Goal: Information Seeking & Learning: Learn about a topic

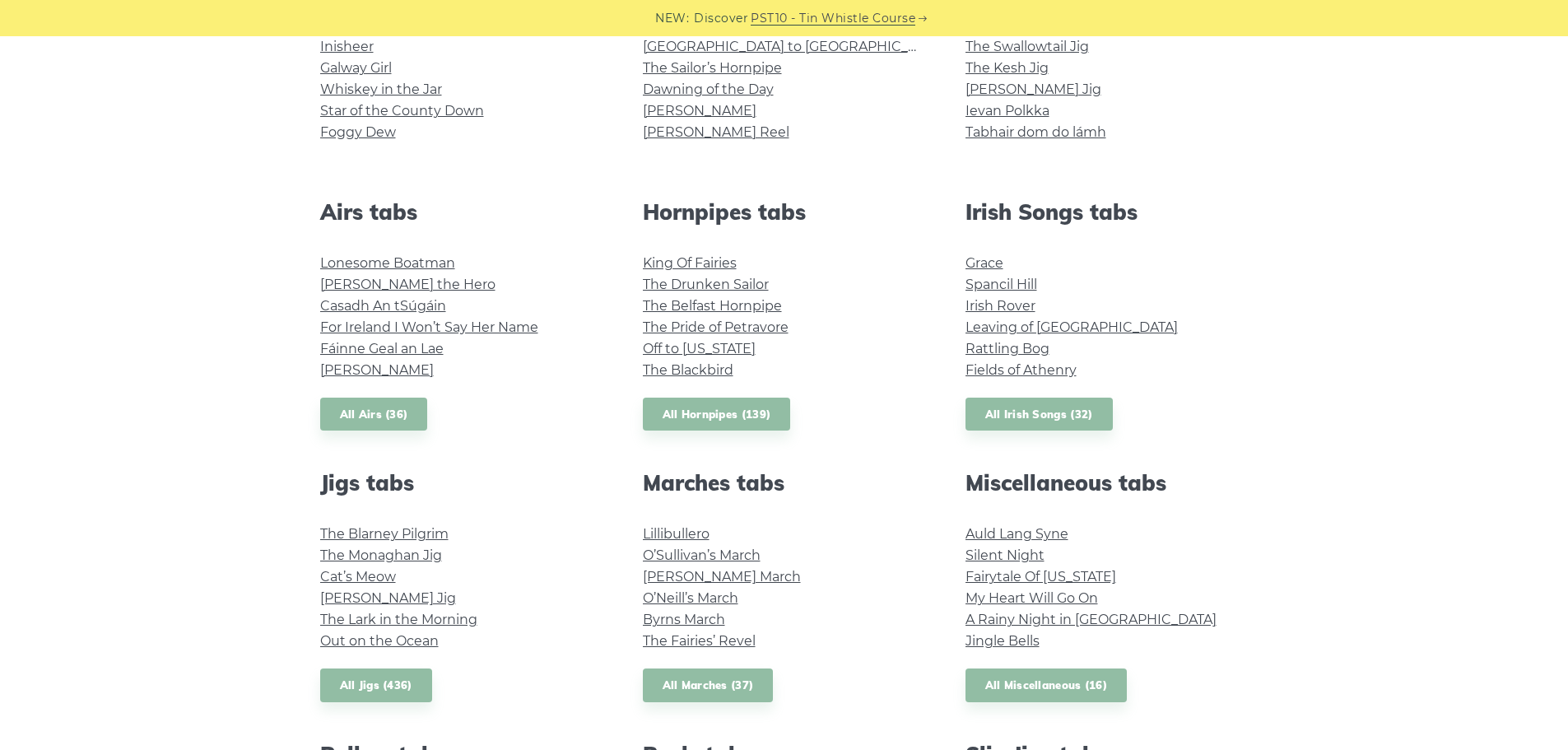
scroll to position [384, 0]
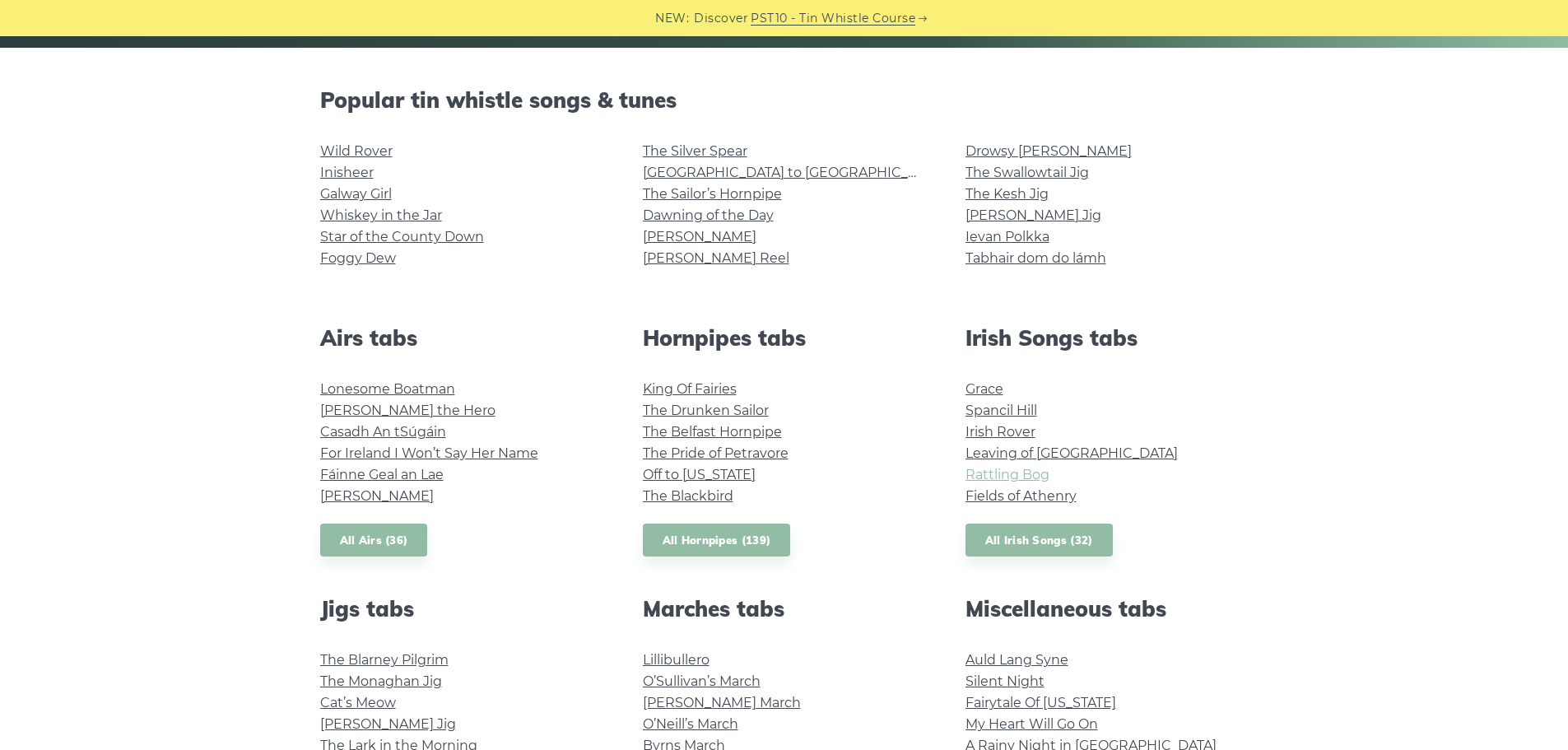
click at [1008, 475] on link "Rattling Bog" at bounding box center [1007, 474] width 84 height 15
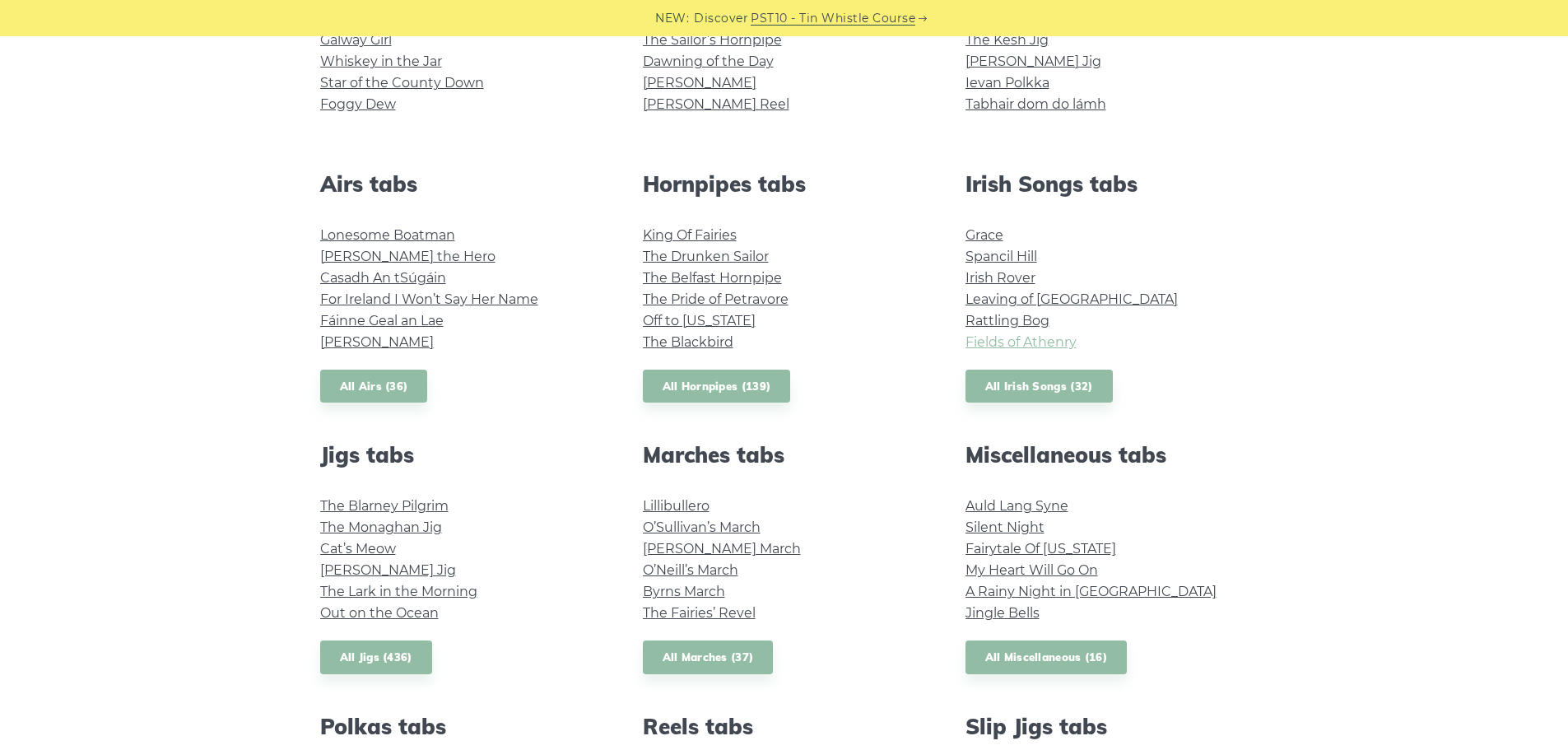
scroll to position [576, 0]
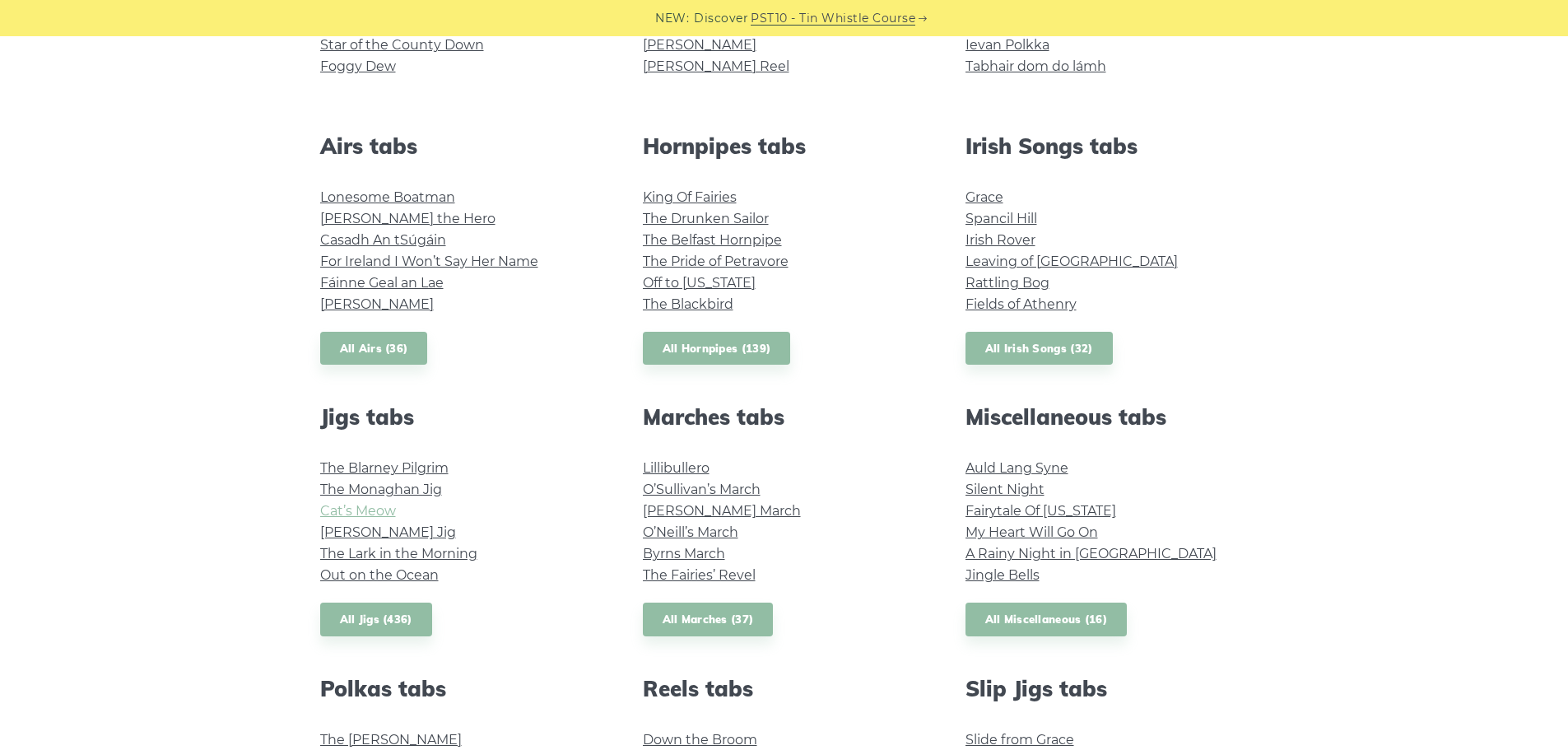
click at [365, 506] on link "Cat’s Meow" at bounding box center [358, 510] width 76 height 15
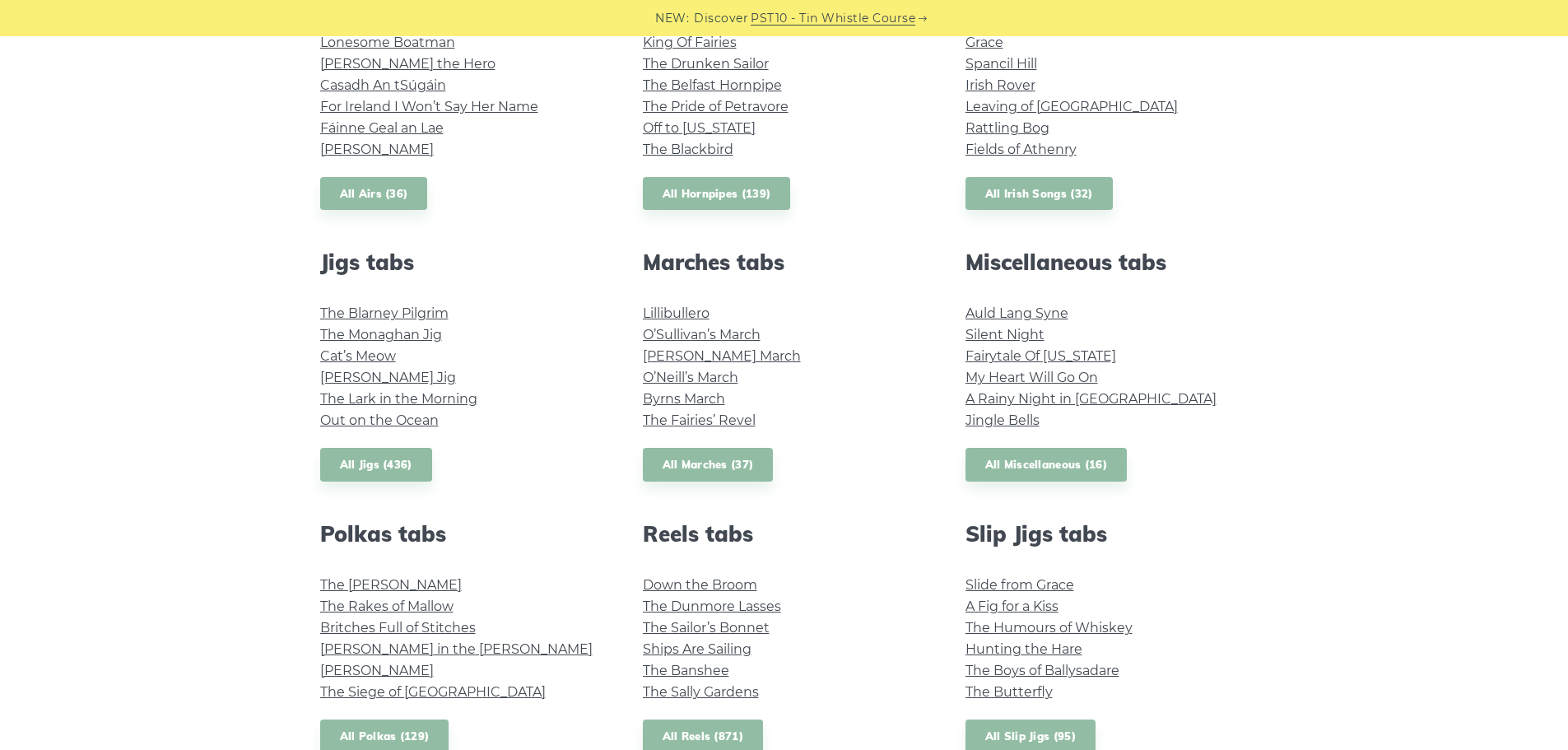
scroll to position [768, 0]
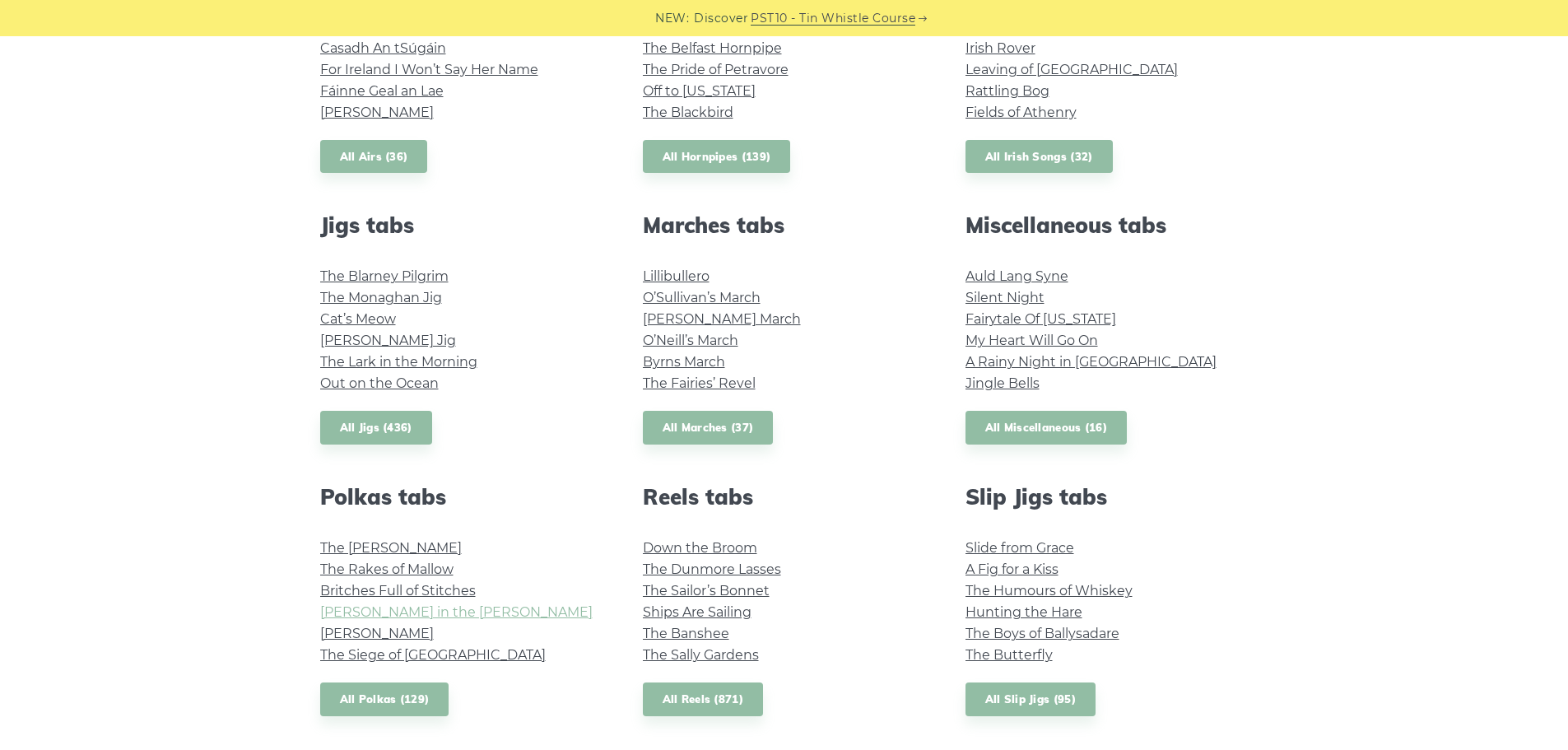
click at [396, 612] on link "[PERSON_NAME] in the [PERSON_NAME]" at bounding box center [456, 612] width 272 height 15
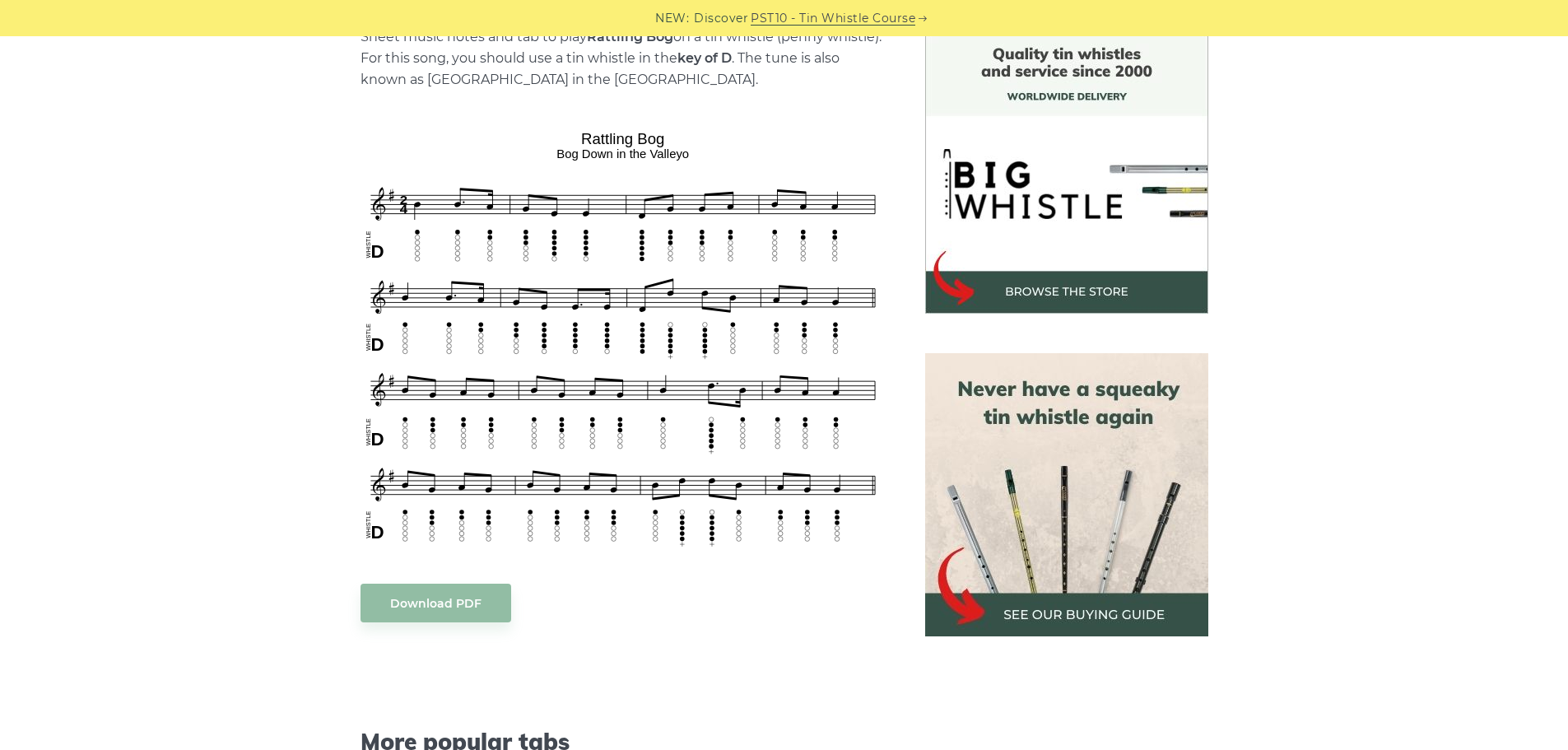
scroll to position [576, 0]
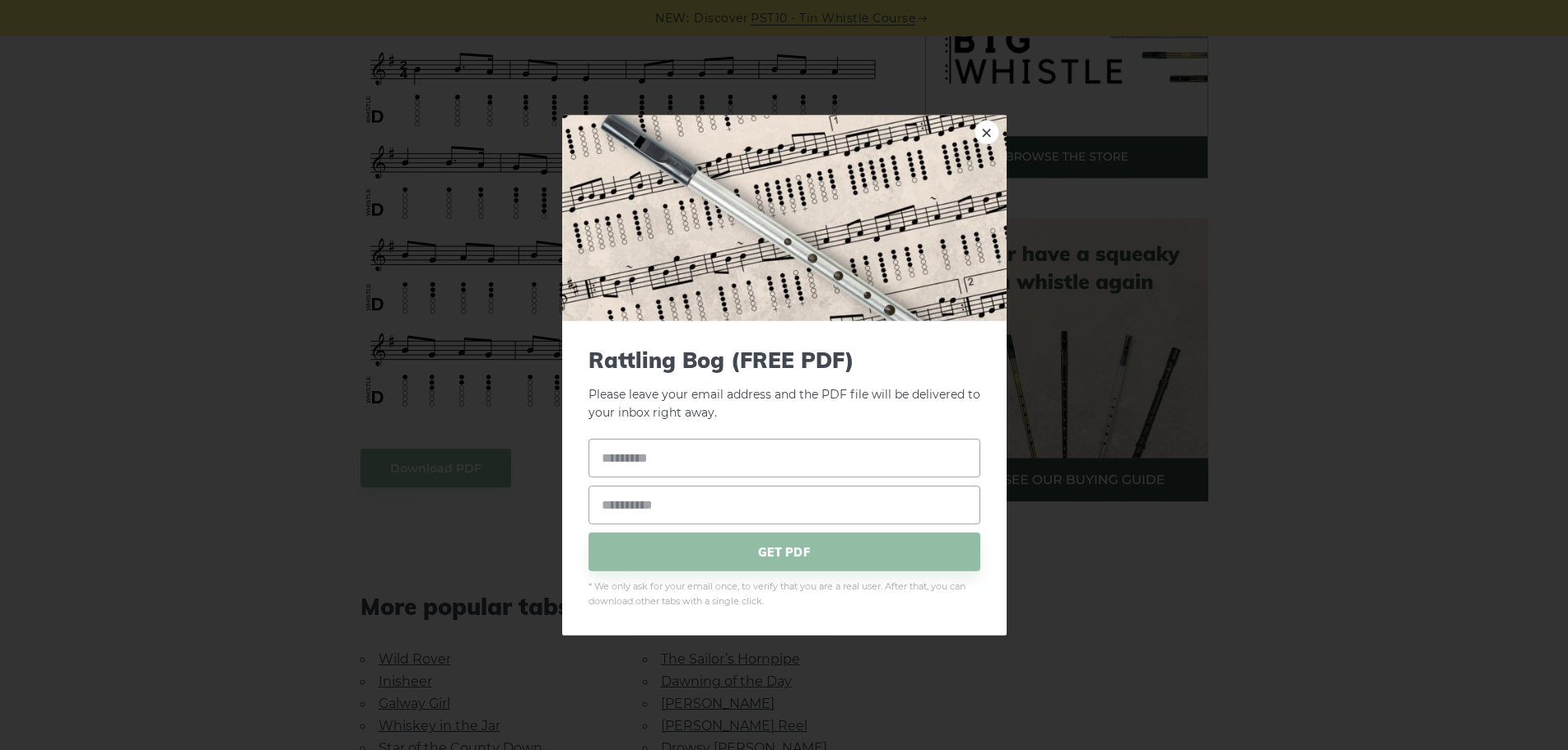
click at [442, 477] on body "NEW: Discover PST10 - Tin Whistle Course Lessons Fingering Charts Tabs & Notes …" at bounding box center [784, 707] width 1568 height 2568
click at [449, 247] on div "× Rattling Bog (FREE PDF) Please leave your email address and the PDF file will…" at bounding box center [784, 375] width 1568 height 750
click at [985, 128] on link "×" at bounding box center [986, 131] width 24 height 24
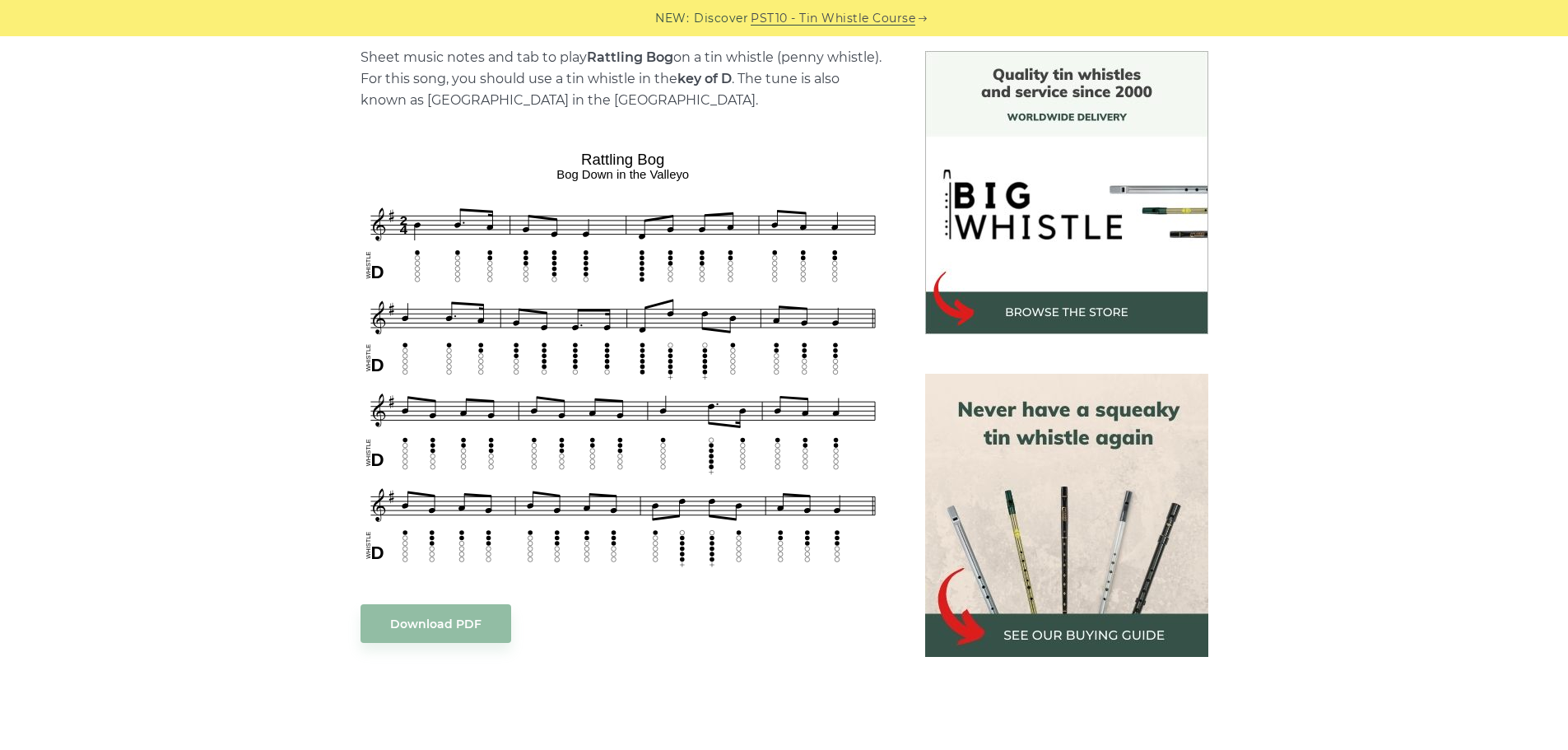
scroll to position [384, 0]
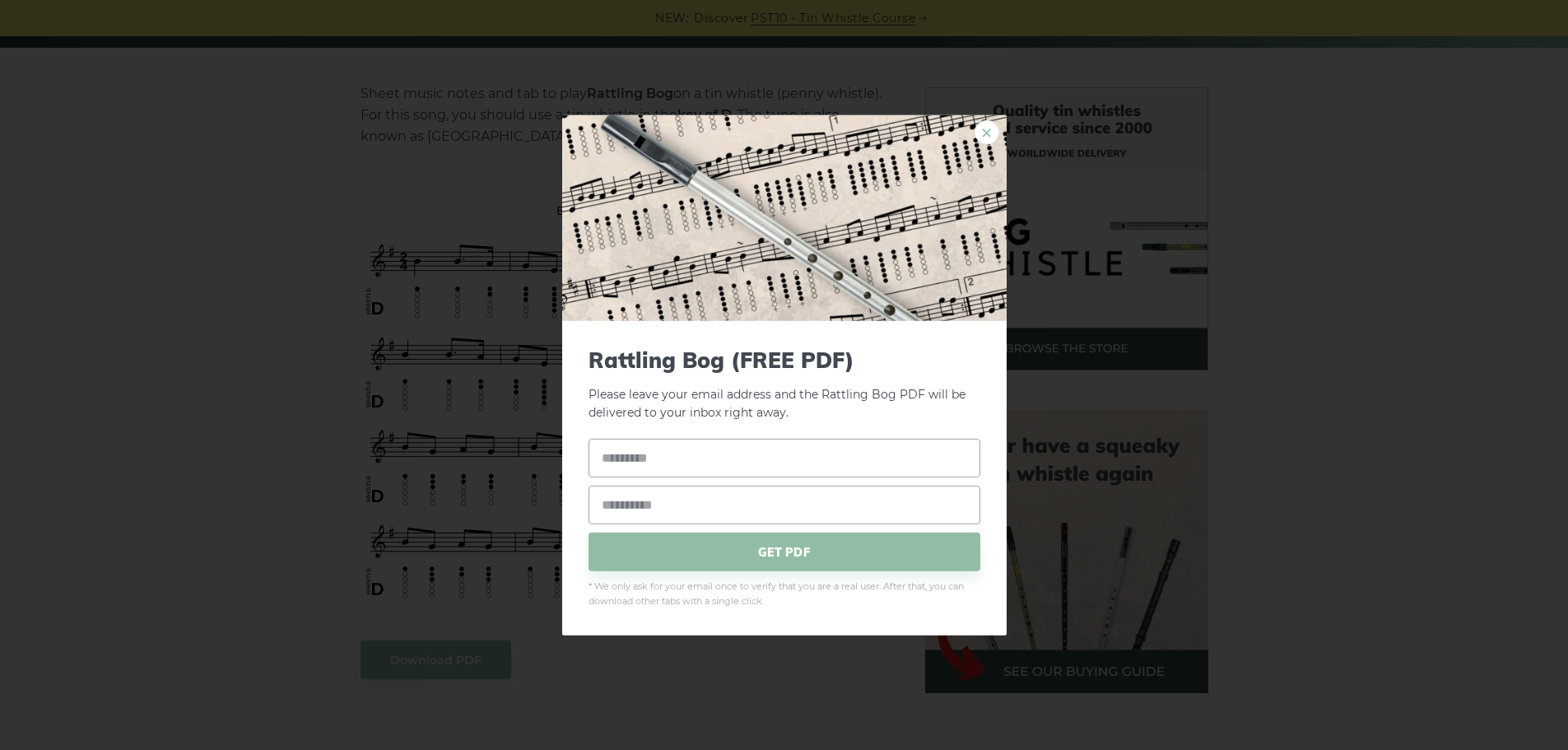
click at [989, 140] on link "×" at bounding box center [986, 131] width 24 height 24
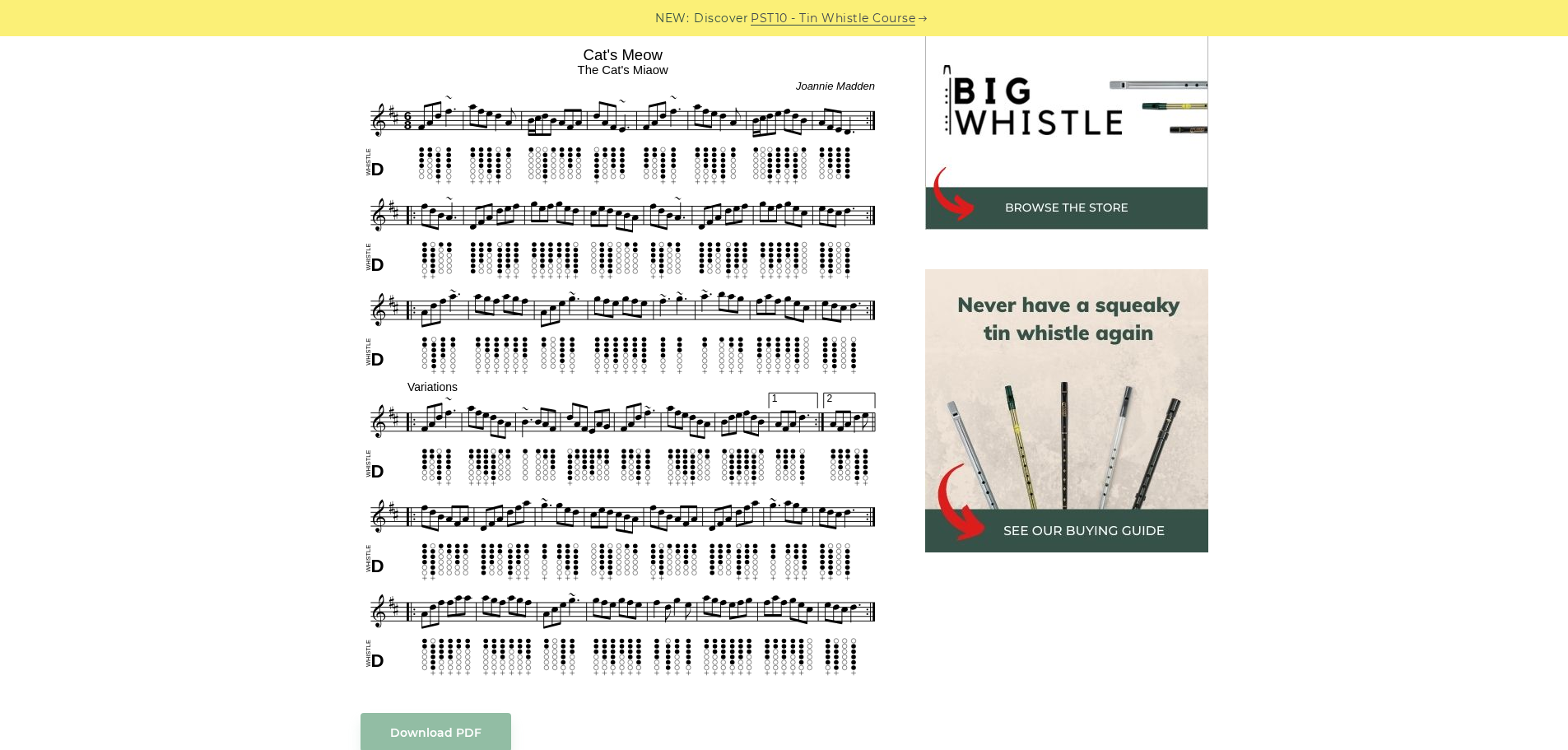
scroll to position [510, 0]
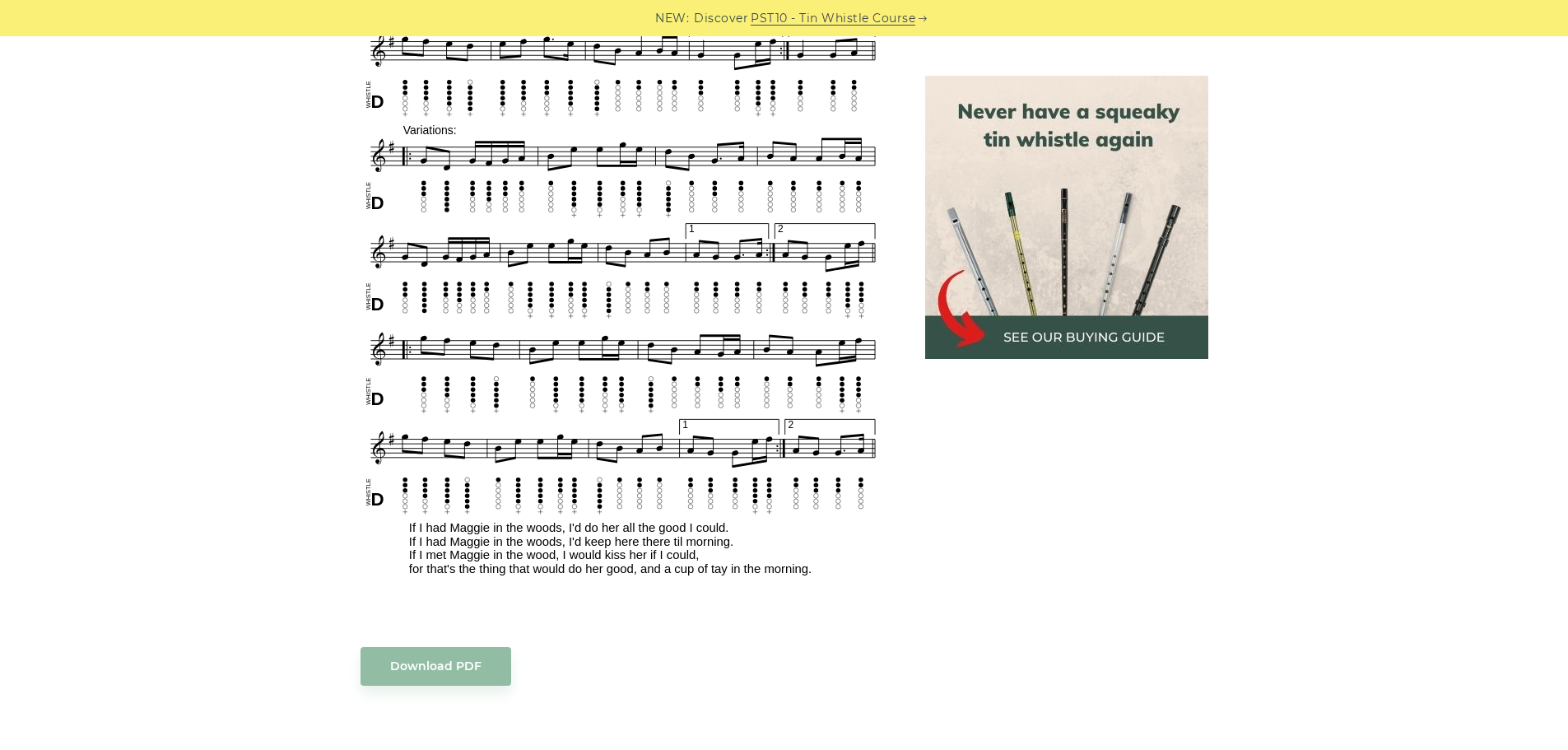
scroll to position [961, 0]
